Goal: Task Accomplishment & Management: Complete application form

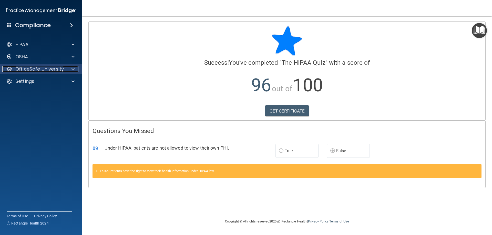
click at [22, 70] on p "OfficeSafe University" at bounding box center [39, 69] width 48 height 6
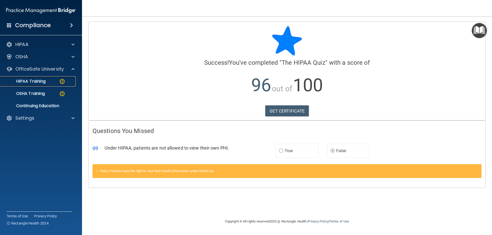
click at [27, 84] on p "HIPAA Training" at bounding box center [24, 81] width 42 height 5
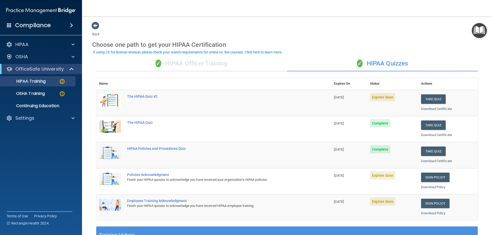
click at [111, 100] on img at bounding box center [110, 101] width 22 height 12
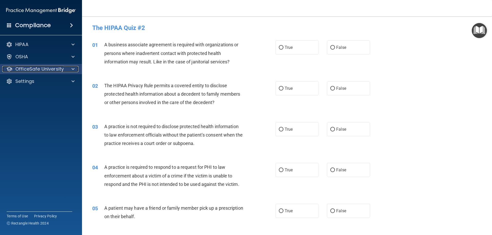
click at [18, 67] on p "OfficeSafe University" at bounding box center [39, 69] width 48 height 6
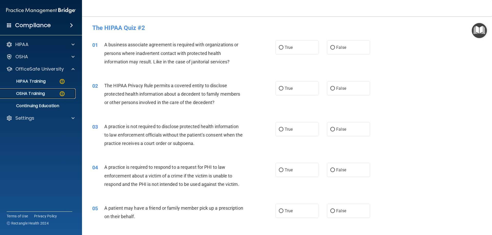
click at [29, 95] on p "OSHA Training" at bounding box center [23, 93] width 41 height 5
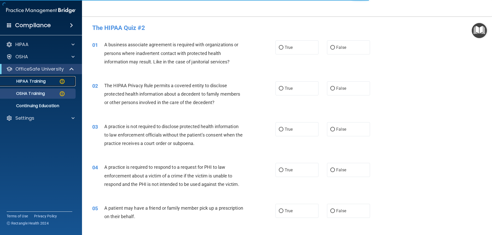
click at [29, 83] on p "HIPAA Training" at bounding box center [24, 81] width 42 height 5
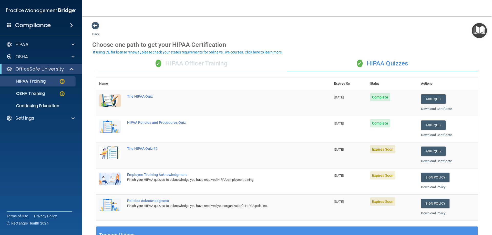
click at [113, 150] on img at bounding box center [110, 153] width 22 height 12
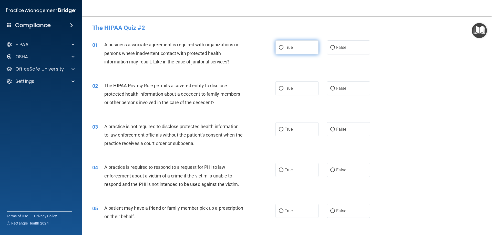
click at [287, 48] on span "True" at bounding box center [289, 47] width 8 height 5
click at [283, 48] on input "True" at bounding box center [281, 48] width 5 height 4
radio input "true"
click at [345, 89] on label "False" at bounding box center [348, 88] width 43 height 14
click at [335, 89] on input "False" at bounding box center [332, 89] width 5 height 4
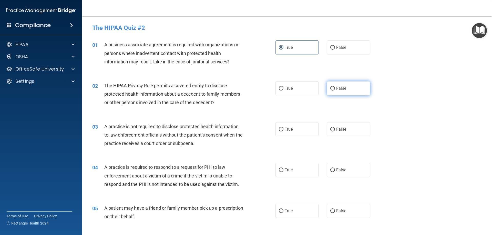
radio input "true"
click at [287, 130] on span "True" at bounding box center [289, 129] width 8 height 5
click at [283, 130] on input "True" at bounding box center [281, 130] width 5 height 4
radio input "true"
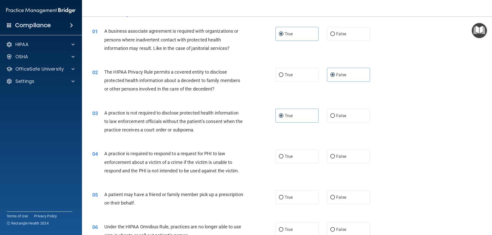
scroll to position [26, 0]
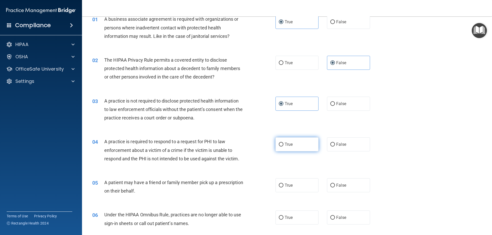
click at [285, 145] on span "True" at bounding box center [289, 144] width 8 height 5
click at [283, 145] on input "True" at bounding box center [281, 145] width 5 height 4
radio input "true"
click at [286, 189] on label "True" at bounding box center [296, 186] width 43 height 14
click at [283, 188] on input "True" at bounding box center [281, 186] width 5 height 4
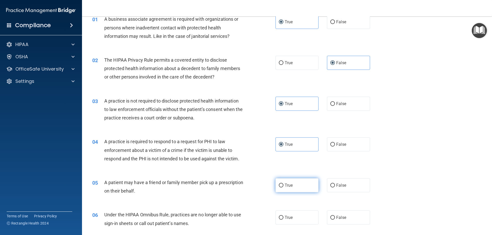
radio input "true"
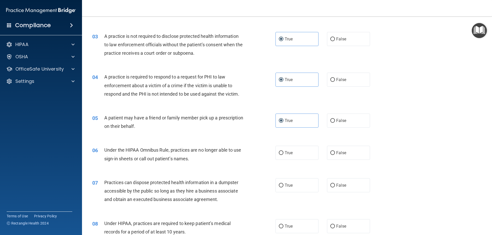
scroll to position [102, 0]
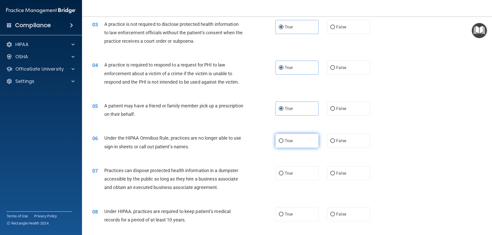
click at [299, 141] on label "True" at bounding box center [296, 141] width 43 height 14
click at [283, 141] on input "True" at bounding box center [281, 141] width 5 height 4
radio input "true"
click at [336, 175] on span "False" at bounding box center [341, 173] width 10 height 5
click at [335, 175] on input "False" at bounding box center [332, 174] width 5 height 4
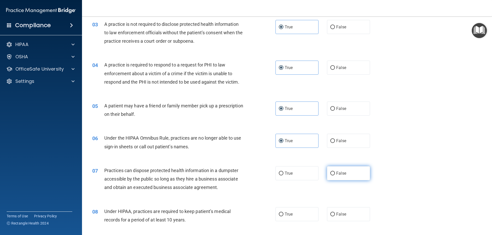
radio input "true"
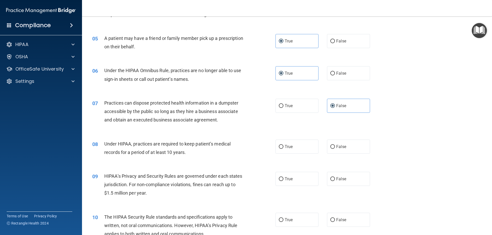
scroll to position [179, 0]
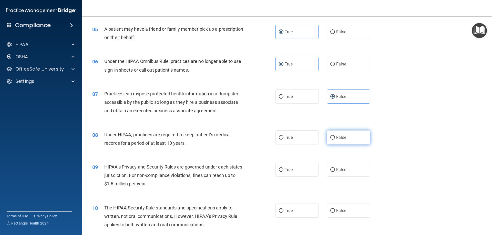
click at [341, 141] on label "False" at bounding box center [348, 138] width 43 height 14
click at [335, 140] on input "False" at bounding box center [332, 138] width 5 height 4
radio input "true"
click at [305, 172] on label "True" at bounding box center [296, 170] width 43 height 14
click at [283, 172] on input "True" at bounding box center [281, 170] width 5 height 4
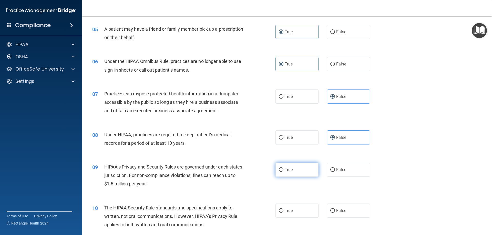
radio input "true"
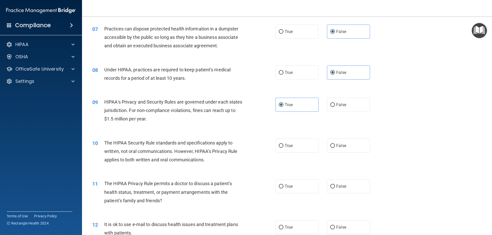
scroll to position [256, 0]
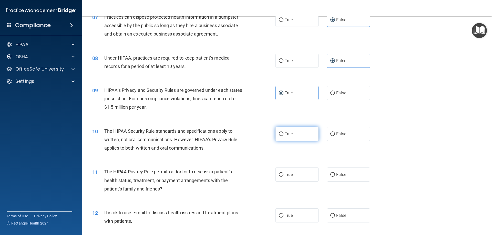
click at [282, 134] on label "True" at bounding box center [296, 134] width 43 height 14
click at [282, 134] on input "True" at bounding box center [281, 134] width 5 height 4
radio input "true"
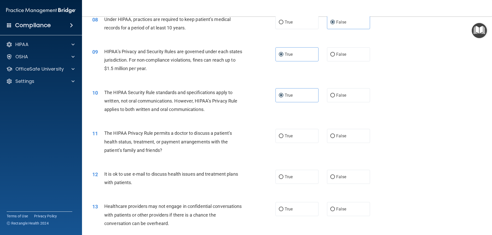
scroll to position [307, 0]
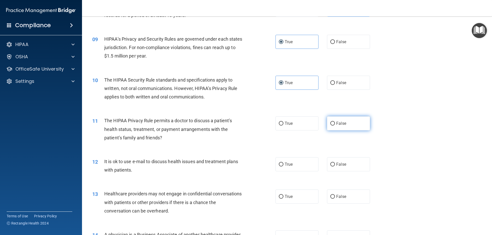
click at [344, 123] on label "False" at bounding box center [348, 124] width 43 height 14
click at [335, 123] on input "False" at bounding box center [332, 124] width 5 height 4
radio input "true"
click at [294, 166] on label "True" at bounding box center [296, 165] width 43 height 14
click at [283, 166] on input "True" at bounding box center [281, 165] width 5 height 4
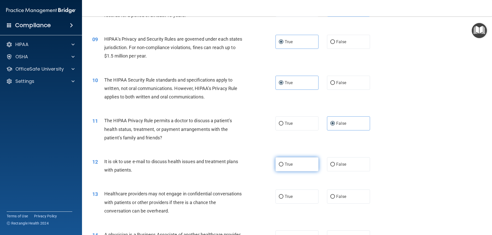
radio input "true"
click at [288, 201] on label "True" at bounding box center [296, 197] width 43 height 14
click at [283, 199] on input "True" at bounding box center [281, 197] width 5 height 4
radio input "true"
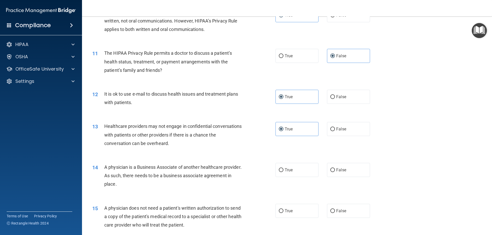
scroll to position [384, 0]
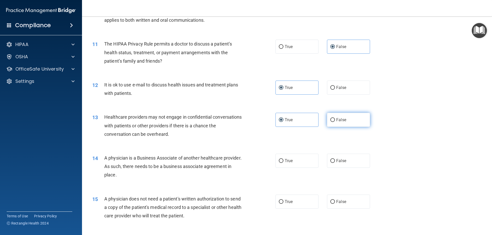
click at [327, 121] on label "False" at bounding box center [348, 120] width 43 height 14
click at [330, 121] on input "False" at bounding box center [332, 120] width 5 height 4
radio input "true"
radio input "false"
click at [294, 163] on label "True" at bounding box center [296, 161] width 43 height 14
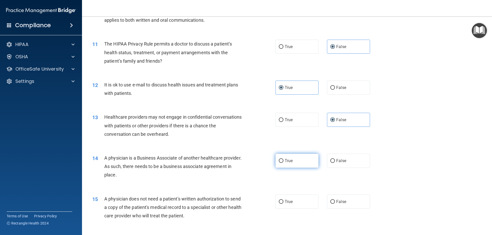
click at [283, 163] on input "True" at bounding box center [281, 161] width 5 height 4
radio input "true"
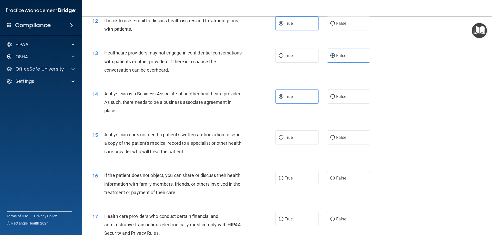
scroll to position [461, 0]
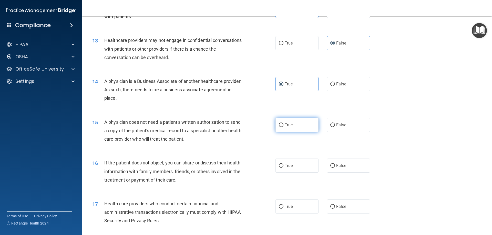
click at [292, 129] on label "True" at bounding box center [296, 125] width 43 height 14
click at [283, 127] on input "True" at bounding box center [281, 125] width 5 height 4
radio input "true"
click at [287, 165] on span "True" at bounding box center [289, 165] width 8 height 5
click at [283, 165] on input "True" at bounding box center [281, 166] width 5 height 4
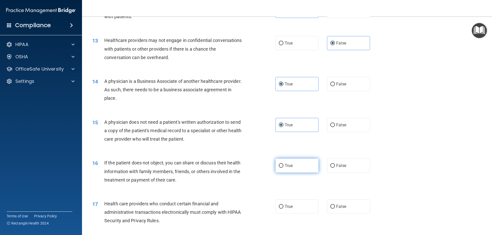
radio input "true"
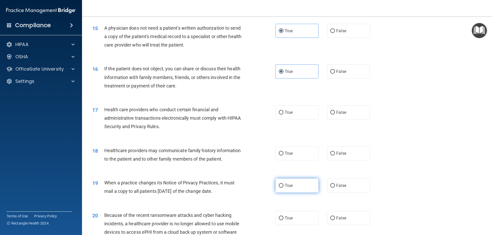
scroll to position [564, 0]
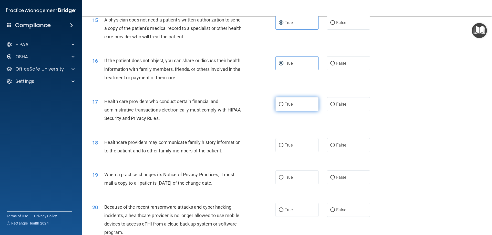
click at [283, 109] on label "True" at bounding box center [296, 104] width 43 height 14
click at [283, 107] on input "True" at bounding box center [281, 105] width 5 height 4
radio input "true"
click at [336, 147] on span "False" at bounding box center [341, 145] width 10 height 5
click at [335, 147] on input "False" at bounding box center [332, 146] width 5 height 4
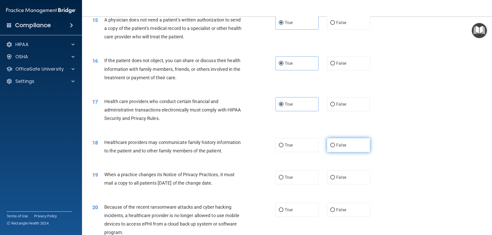
radio input "true"
click at [299, 180] on label "True" at bounding box center [296, 178] width 43 height 14
click at [283, 180] on input "True" at bounding box center [281, 178] width 5 height 4
radio input "true"
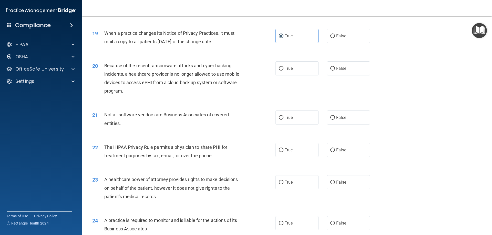
scroll to position [717, 0]
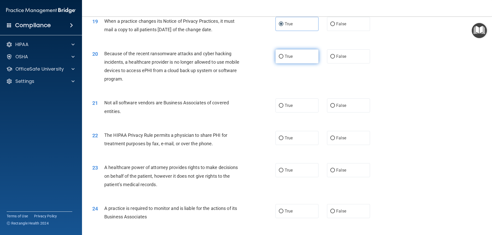
click at [287, 57] on span "True" at bounding box center [289, 56] width 8 height 5
click at [283, 57] on input "True" at bounding box center [281, 57] width 5 height 4
radio input "true"
click at [289, 108] on span "True" at bounding box center [289, 105] width 8 height 5
click at [283, 108] on input "True" at bounding box center [281, 106] width 5 height 4
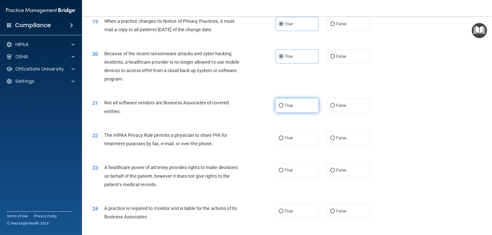
radio input "true"
click at [291, 138] on span "True" at bounding box center [289, 138] width 8 height 5
click at [283, 138] on input "True" at bounding box center [281, 139] width 5 height 4
radio input "true"
click at [340, 171] on span "False" at bounding box center [341, 170] width 10 height 5
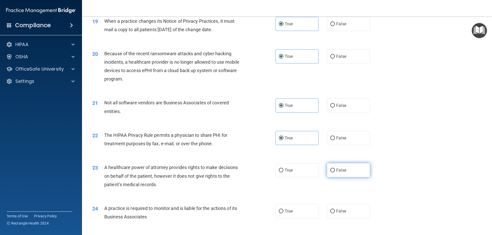
click at [335, 171] on input "False" at bounding box center [332, 171] width 5 height 4
radio input "true"
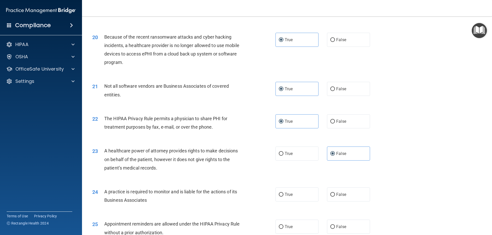
scroll to position [768, 0]
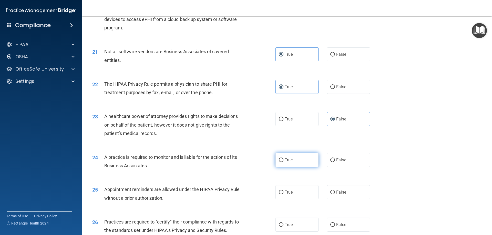
click at [300, 162] on label "True" at bounding box center [296, 160] width 43 height 14
click at [283, 162] on input "True" at bounding box center [281, 161] width 5 height 4
radio input "true"
click at [341, 195] on label "False" at bounding box center [348, 192] width 43 height 14
click at [335, 195] on input "False" at bounding box center [332, 193] width 5 height 4
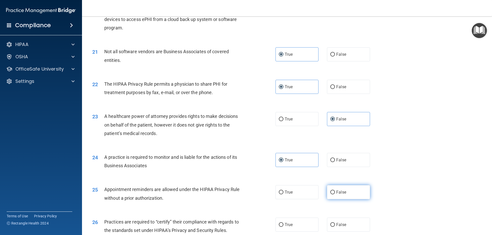
radio input "true"
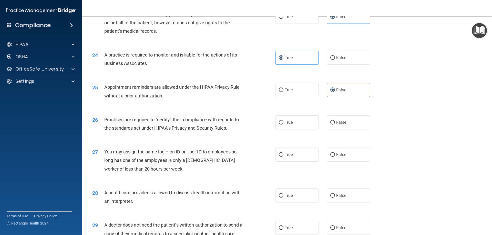
scroll to position [897, 0]
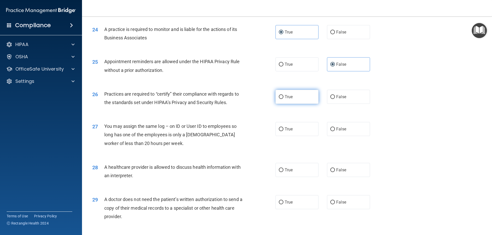
click at [285, 99] on span "True" at bounding box center [289, 97] width 8 height 5
click at [283, 99] on input "True" at bounding box center [281, 97] width 5 height 4
radio input "true"
click at [339, 130] on span "False" at bounding box center [341, 129] width 10 height 5
click at [335, 130] on input "False" at bounding box center [332, 130] width 5 height 4
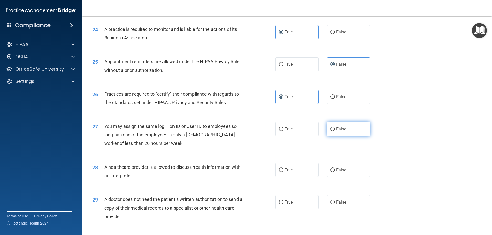
radio input "true"
click at [304, 171] on label "True" at bounding box center [296, 170] width 43 height 14
click at [283, 171] on input "True" at bounding box center [281, 171] width 5 height 4
radio input "true"
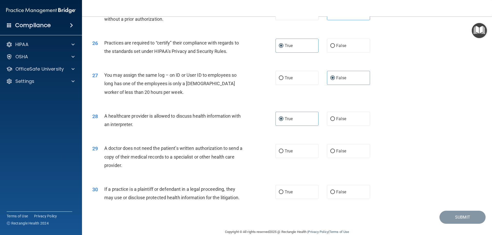
scroll to position [957, 0]
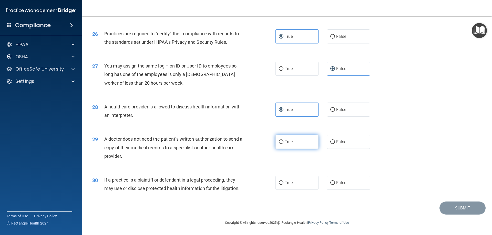
click at [303, 146] on label "True" at bounding box center [296, 142] width 43 height 14
click at [283, 144] on input "True" at bounding box center [281, 142] width 5 height 4
radio input "true"
click at [290, 184] on span "True" at bounding box center [289, 183] width 8 height 5
click at [283, 184] on input "True" at bounding box center [281, 183] width 5 height 4
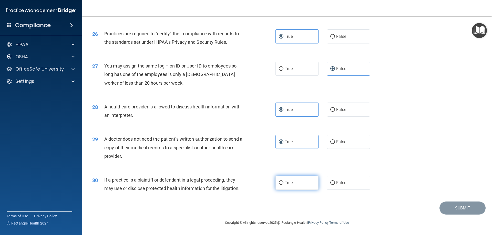
radio input "true"
click at [460, 211] on button "Submit" at bounding box center [462, 208] width 46 height 13
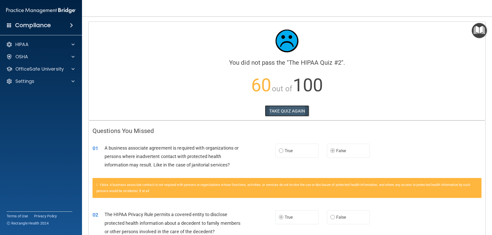
click at [293, 111] on button "TAKE QUIZ AGAIN" at bounding box center [287, 111] width 44 height 11
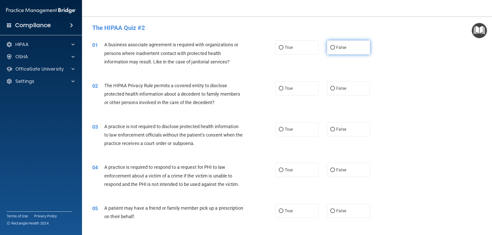
click at [338, 48] on span "False" at bounding box center [341, 47] width 10 height 5
click at [335, 48] on input "False" at bounding box center [332, 48] width 5 height 4
radio input "true"
click at [285, 90] on span "True" at bounding box center [289, 88] width 8 height 5
click at [283, 90] on input "True" at bounding box center [281, 89] width 5 height 4
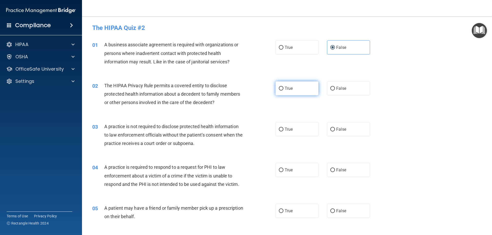
radio input "true"
click at [331, 130] on input "False" at bounding box center [332, 130] width 5 height 4
radio input "true"
click at [286, 171] on span "True" at bounding box center [289, 170] width 8 height 5
click at [283, 171] on input "True" at bounding box center [281, 171] width 5 height 4
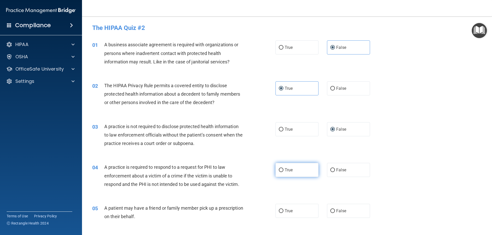
radio input "true"
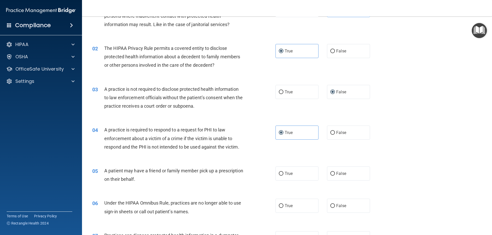
scroll to position [51, 0]
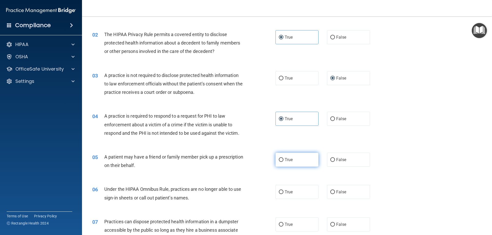
click at [281, 165] on label "True" at bounding box center [296, 160] width 43 height 14
click at [281, 162] on input "True" at bounding box center [281, 160] width 5 height 4
radio input "true"
click at [336, 193] on span "False" at bounding box center [341, 192] width 10 height 5
click at [334, 193] on input "False" at bounding box center [332, 193] width 5 height 4
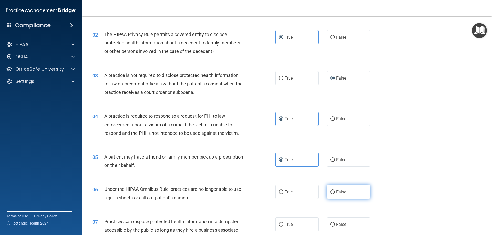
radio input "true"
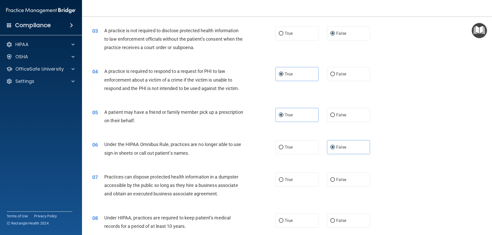
scroll to position [102, 0]
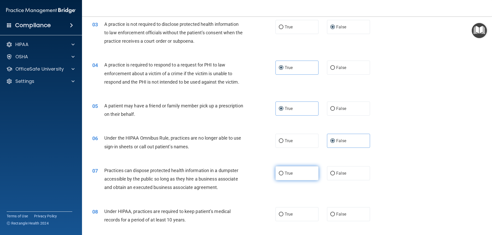
click at [285, 175] on span "True" at bounding box center [289, 173] width 8 height 5
click at [283, 175] on input "True" at bounding box center [281, 174] width 5 height 4
radio input "true"
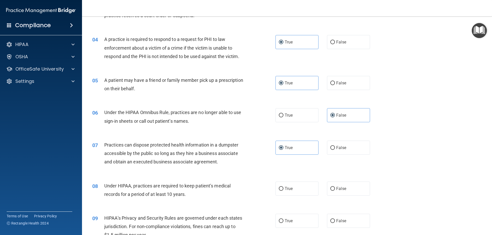
scroll to position [154, 0]
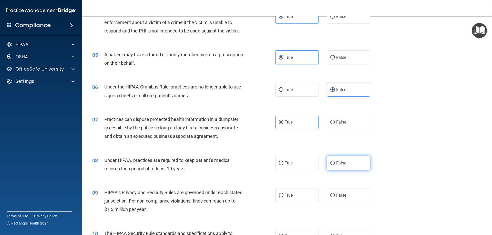
click at [342, 164] on span "False" at bounding box center [341, 163] width 10 height 5
click at [335, 164] on input "False" at bounding box center [332, 164] width 5 height 4
radio input "true"
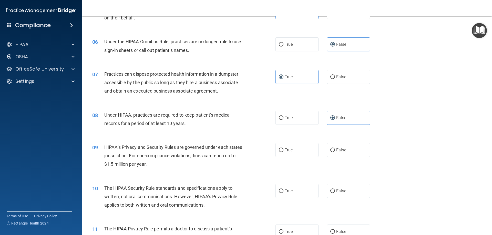
scroll to position [205, 0]
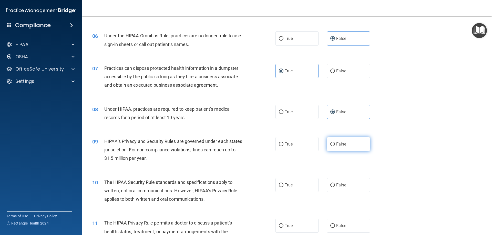
click at [337, 144] on span "False" at bounding box center [341, 144] width 10 height 5
click at [335, 144] on input "False" at bounding box center [332, 145] width 5 height 4
radio input "true"
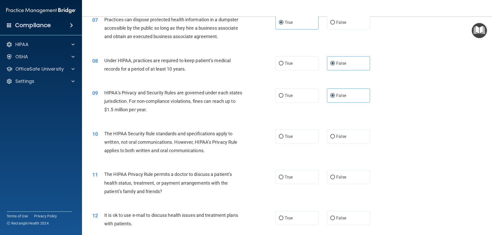
scroll to position [256, 0]
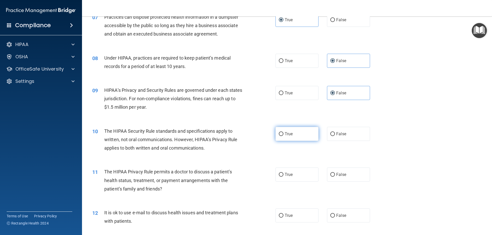
click at [281, 135] on input "True" at bounding box center [281, 134] width 5 height 4
radio input "true"
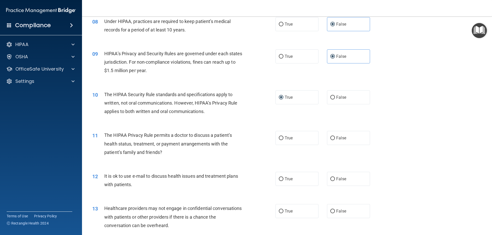
scroll to position [307, 0]
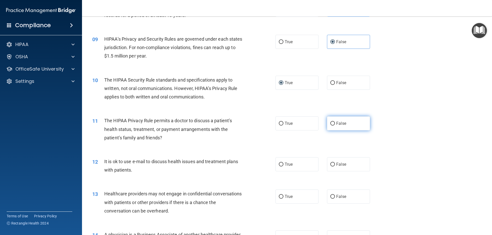
click at [348, 123] on label "False" at bounding box center [348, 124] width 43 height 14
click at [335, 123] on input "False" at bounding box center [332, 124] width 5 height 4
radio input "true"
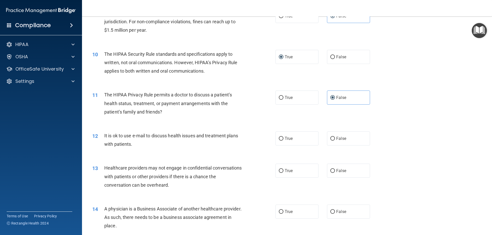
scroll to position [359, 0]
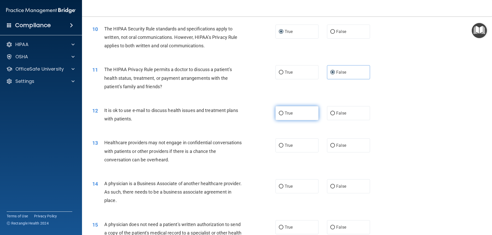
click at [289, 115] on span "True" at bounding box center [289, 113] width 8 height 5
click at [283, 115] on input "True" at bounding box center [281, 114] width 5 height 4
radio input "true"
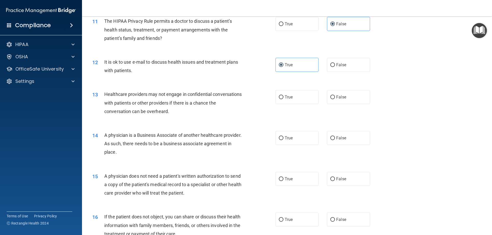
scroll to position [410, 0]
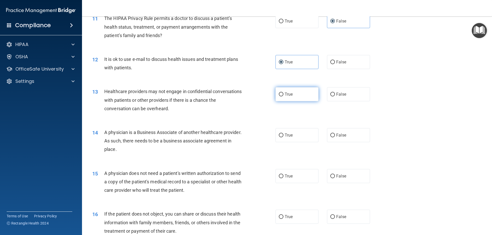
click at [287, 94] on span "True" at bounding box center [289, 94] width 8 height 5
click at [283, 94] on input "True" at bounding box center [281, 95] width 5 height 4
radio input "true"
click at [336, 136] on span "False" at bounding box center [341, 135] width 10 height 5
click at [335, 136] on input "False" at bounding box center [332, 136] width 5 height 4
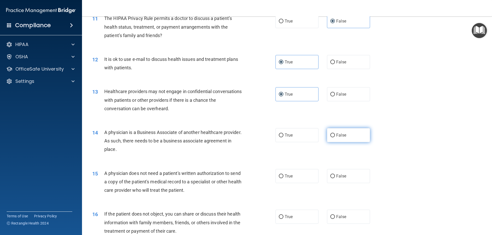
radio input "true"
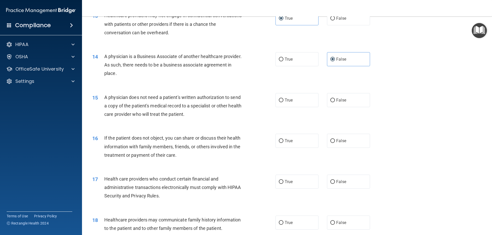
scroll to position [487, 0]
click at [298, 102] on label "True" at bounding box center [296, 99] width 43 height 14
click at [283, 102] on input "True" at bounding box center [281, 100] width 5 height 4
radio input "true"
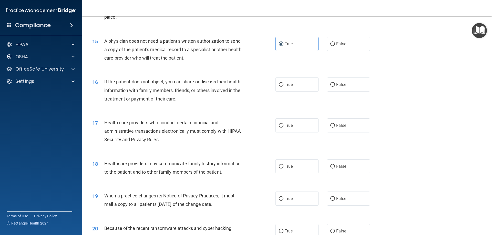
scroll to position [538, 0]
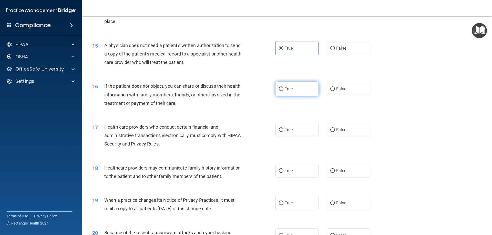
click at [281, 91] on input "True" at bounding box center [281, 89] width 5 height 4
radio input "true"
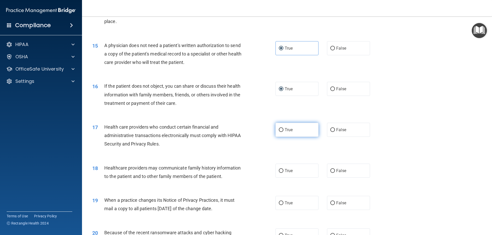
click at [290, 129] on span "True" at bounding box center [289, 130] width 8 height 5
click at [283, 129] on input "True" at bounding box center [281, 130] width 5 height 4
radio input "true"
click at [290, 172] on span "True" at bounding box center [289, 171] width 8 height 5
click at [283, 172] on input "True" at bounding box center [281, 171] width 5 height 4
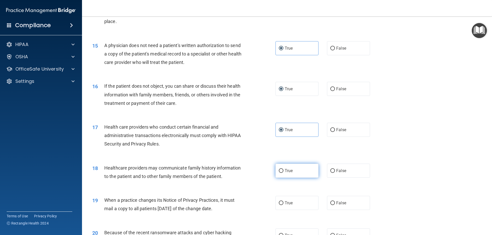
radio input "true"
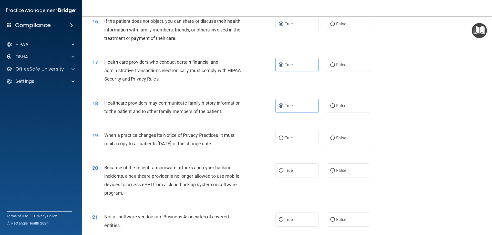
scroll to position [615, 0]
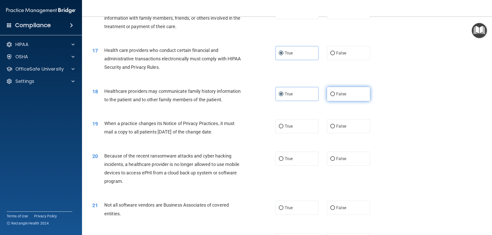
click at [338, 95] on span "False" at bounding box center [341, 94] width 10 height 5
click at [335, 95] on input "False" at bounding box center [332, 94] width 5 height 4
radio input "true"
radio input "false"
click at [330, 126] on input "False" at bounding box center [332, 127] width 5 height 4
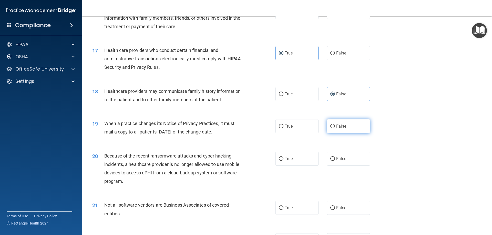
radio input "true"
click at [336, 160] on span "False" at bounding box center [341, 159] width 10 height 5
click at [335, 160] on input "False" at bounding box center [332, 159] width 5 height 4
radio input "true"
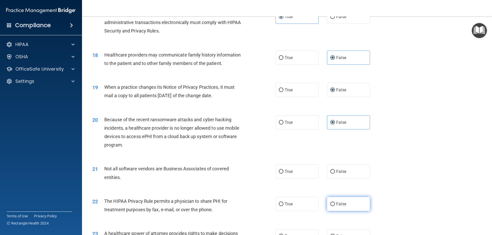
scroll to position [692, 0]
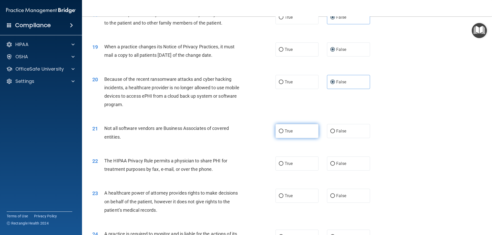
click at [309, 133] on label "True" at bounding box center [296, 131] width 43 height 14
click at [283, 133] on input "True" at bounding box center [281, 132] width 5 height 4
radio input "true"
click at [286, 164] on span "True" at bounding box center [289, 163] width 8 height 5
click at [283, 164] on input "True" at bounding box center [281, 164] width 5 height 4
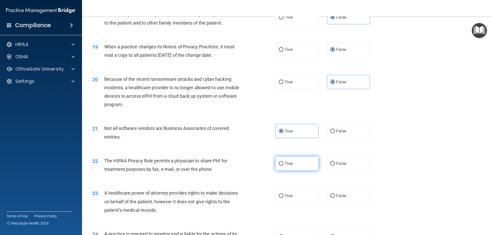
radio input "true"
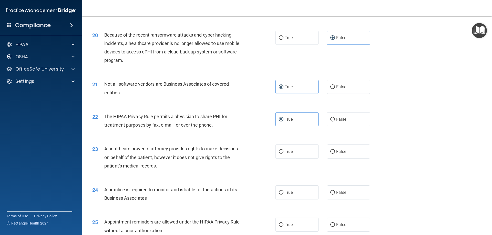
scroll to position [743, 0]
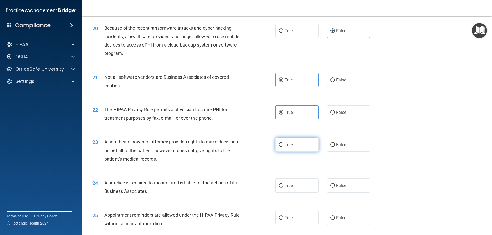
click at [287, 144] on span "True" at bounding box center [289, 144] width 8 height 5
click at [283, 144] on input "True" at bounding box center [281, 145] width 5 height 4
radio input "true"
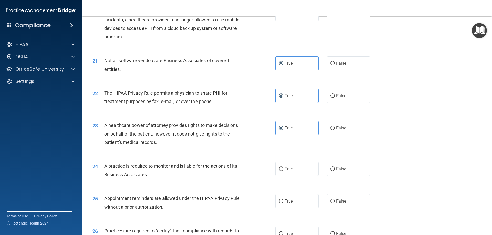
scroll to position [768, 0]
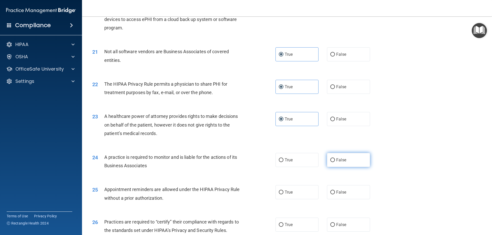
click at [341, 160] on span "False" at bounding box center [341, 160] width 10 height 5
click at [335, 160] on input "False" at bounding box center [332, 161] width 5 height 4
radio input "true"
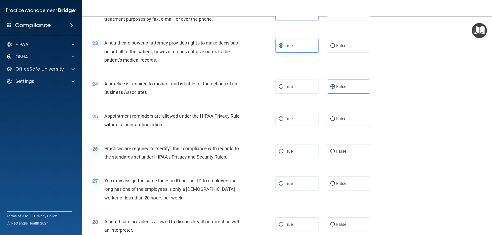
scroll to position [845, 0]
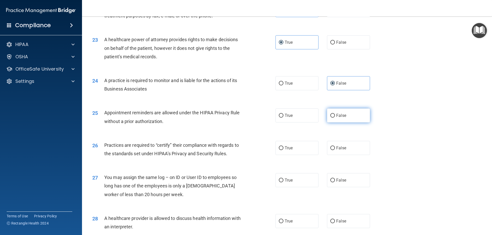
click at [333, 117] on label "False" at bounding box center [348, 116] width 43 height 14
click at [333, 117] on input "False" at bounding box center [332, 116] width 5 height 4
radio input "true"
click at [338, 149] on span "False" at bounding box center [341, 148] width 10 height 5
click at [335, 149] on input "False" at bounding box center [332, 149] width 5 height 4
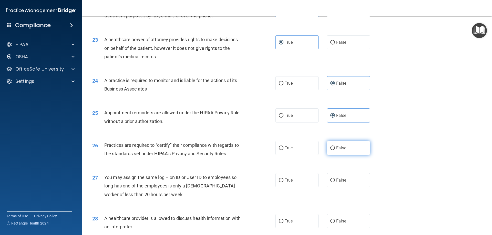
radio input "true"
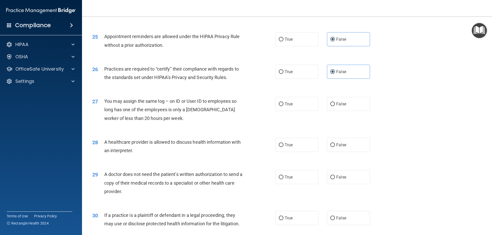
scroll to position [922, 0]
click at [333, 105] on label "False" at bounding box center [348, 104] width 43 height 14
click at [333, 105] on input "False" at bounding box center [332, 104] width 5 height 4
radio input "true"
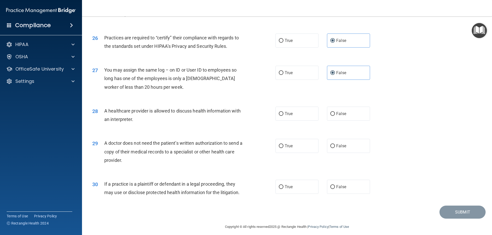
scroll to position [957, 0]
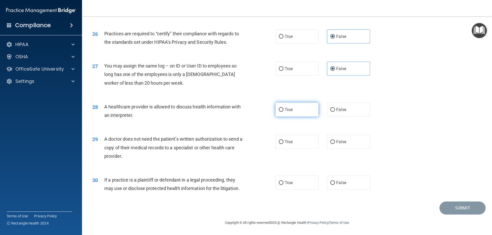
click at [287, 110] on span "True" at bounding box center [289, 109] width 8 height 5
click at [283, 110] on input "True" at bounding box center [281, 110] width 5 height 4
radio input "true"
click at [294, 146] on label "True" at bounding box center [296, 142] width 43 height 14
click at [283, 144] on input "True" at bounding box center [281, 142] width 5 height 4
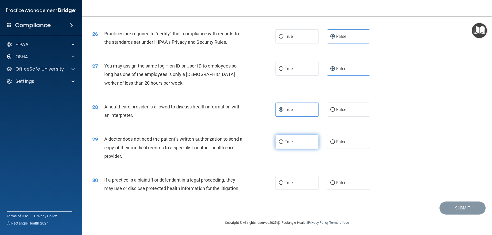
radio input "true"
click at [299, 184] on label "True" at bounding box center [296, 183] width 43 height 14
click at [283, 184] on input "True" at bounding box center [281, 183] width 5 height 4
radio input "true"
click at [454, 207] on button "Submit" at bounding box center [462, 208] width 46 height 13
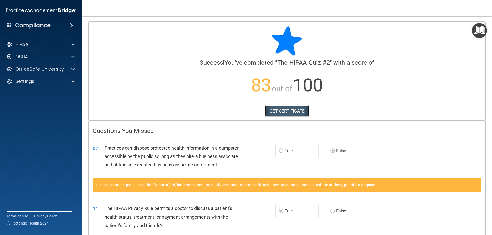
click at [275, 113] on link "GET CERTIFICATE" at bounding box center [287, 111] width 44 height 11
click at [19, 70] on p "OfficeSafe University" at bounding box center [39, 69] width 48 height 6
click at [29, 82] on p "HIPAA Training" at bounding box center [24, 81] width 42 height 5
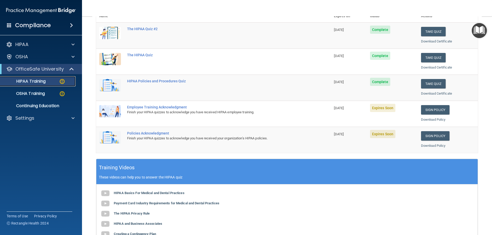
scroll to position [77, 0]
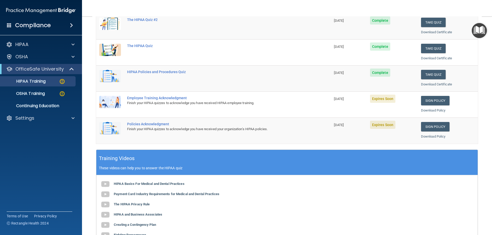
click at [112, 105] on img at bounding box center [110, 102] width 22 height 12
click at [434, 101] on link "Sign Policy" at bounding box center [435, 100] width 28 height 9
